Goal: Task Accomplishment & Management: Use online tool/utility

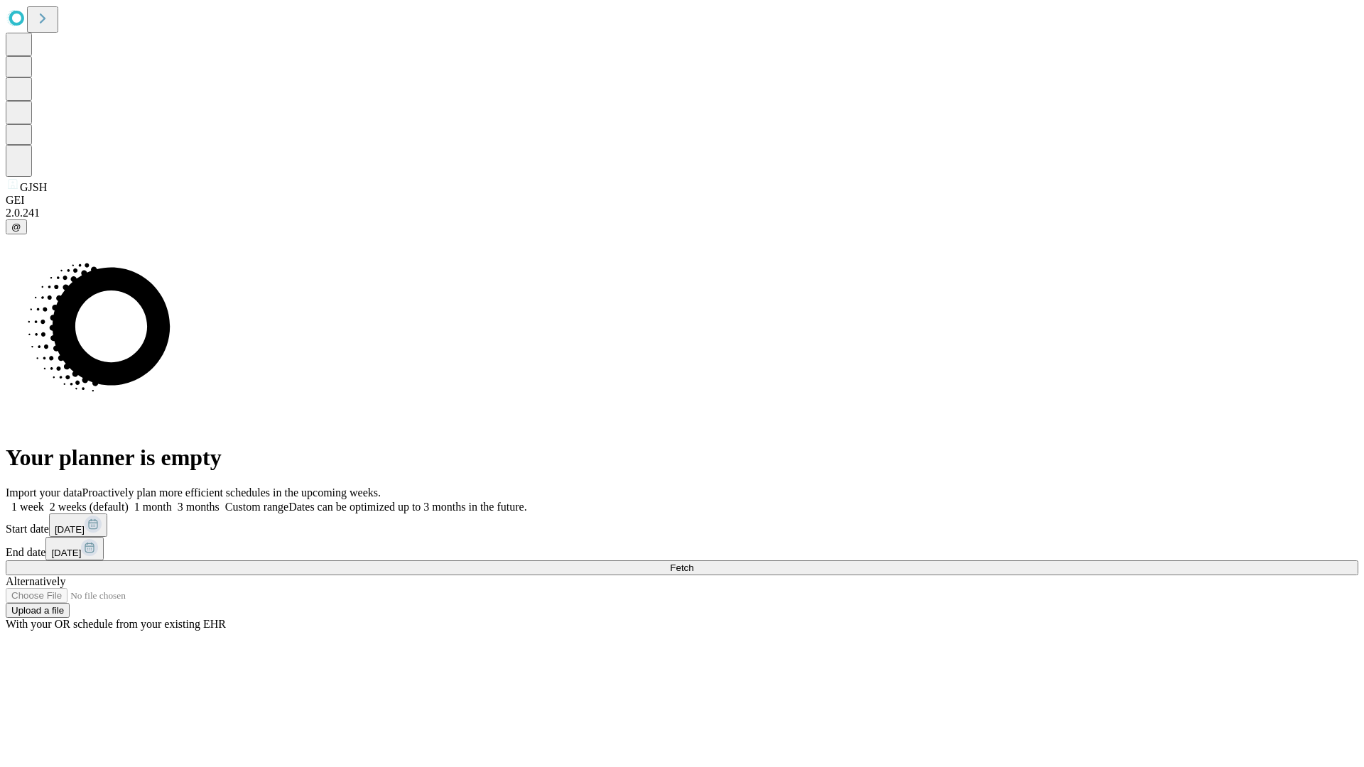
click at [693, 563] on span "Fetch" at bounding box center [681, 568] width 23 height 11
